Goal: Obtain resource: Download file/media

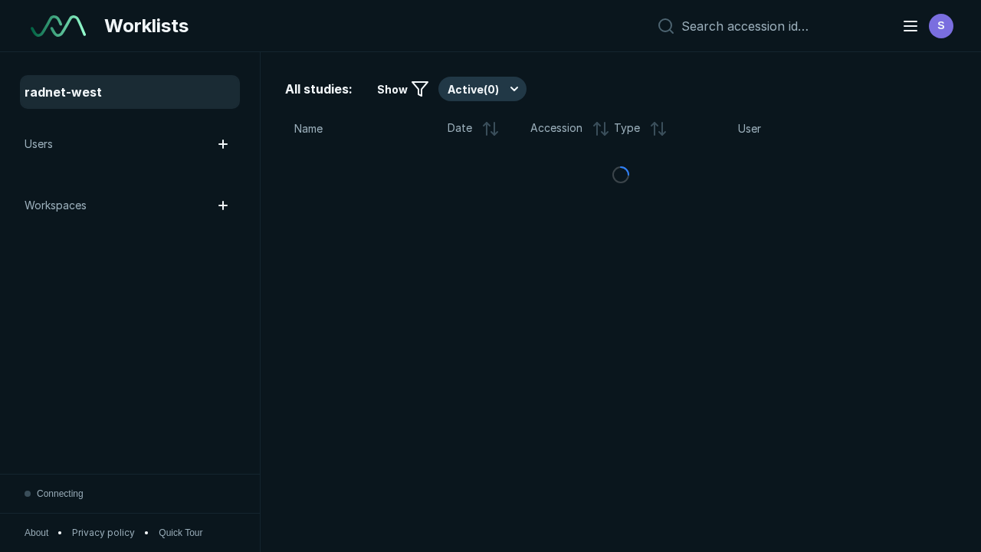
scroll to position [4186, 6385]
